Goal: Task Accomplishment & Management: Use online tool/utility

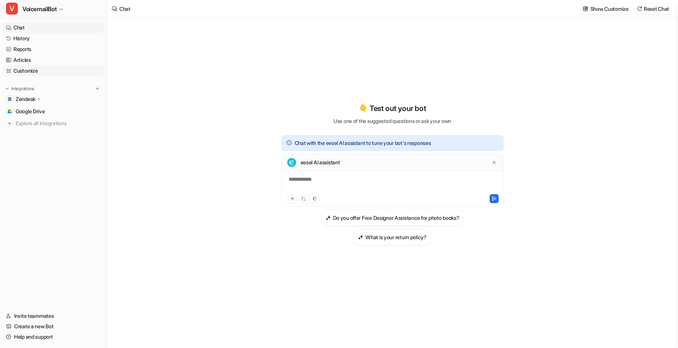
click at [32, 72] on link "Customize" at bounding box center [53, 71] width 101 height 10
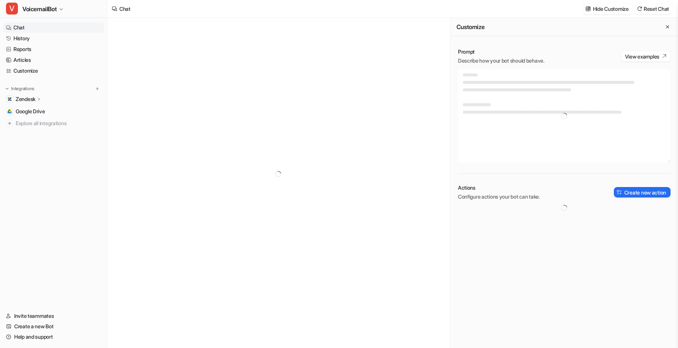
type textarea "**********"
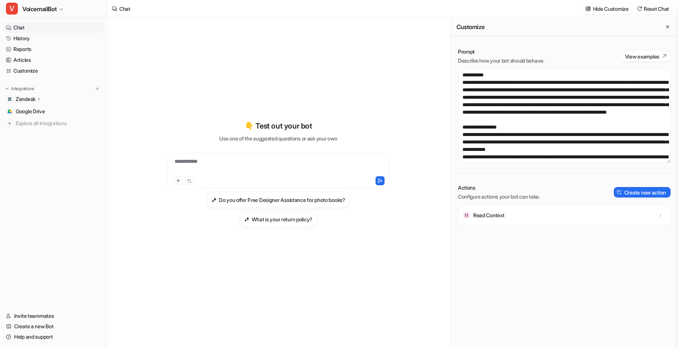
click at [513, 215] on div "Read Context" at bounding box center [564, 215] width 206 height 21
click at [641, 192] on button "Create new action" at bounding box center [642, 192] width 57 height 10
